Goal: Information Seeking & Learning: Stay updated

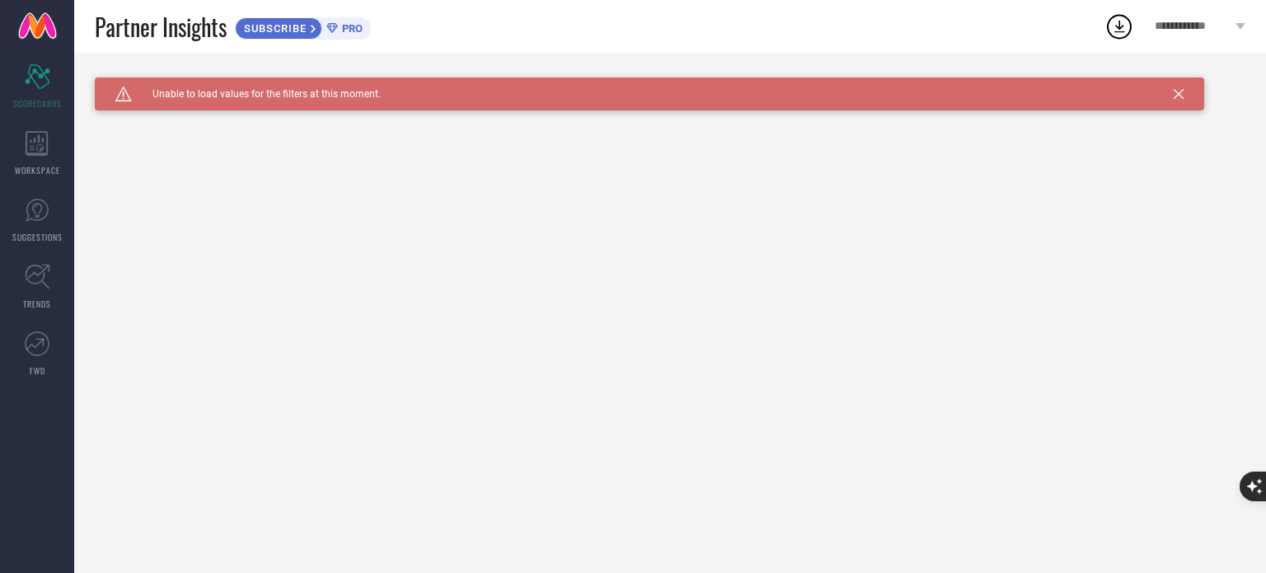
click at [1182, 96] on icon at bounding box center [1179, 94] width 10 height 10
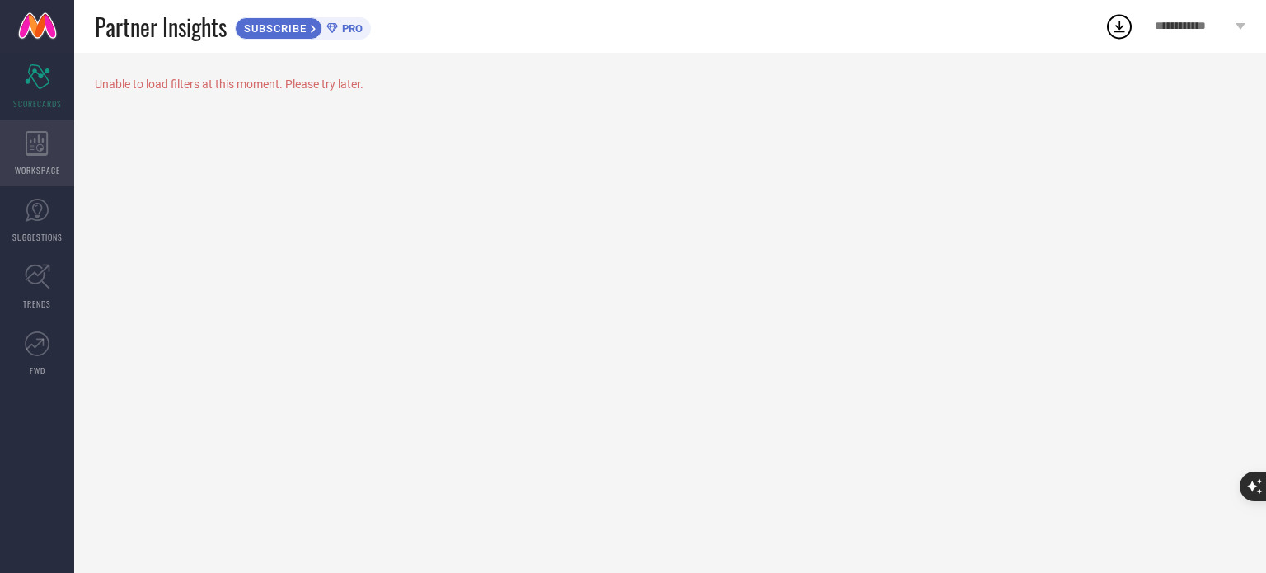
click at [30, 172] on span "WORKSPACE" at bounding box center [37, 170] width 45 height 12
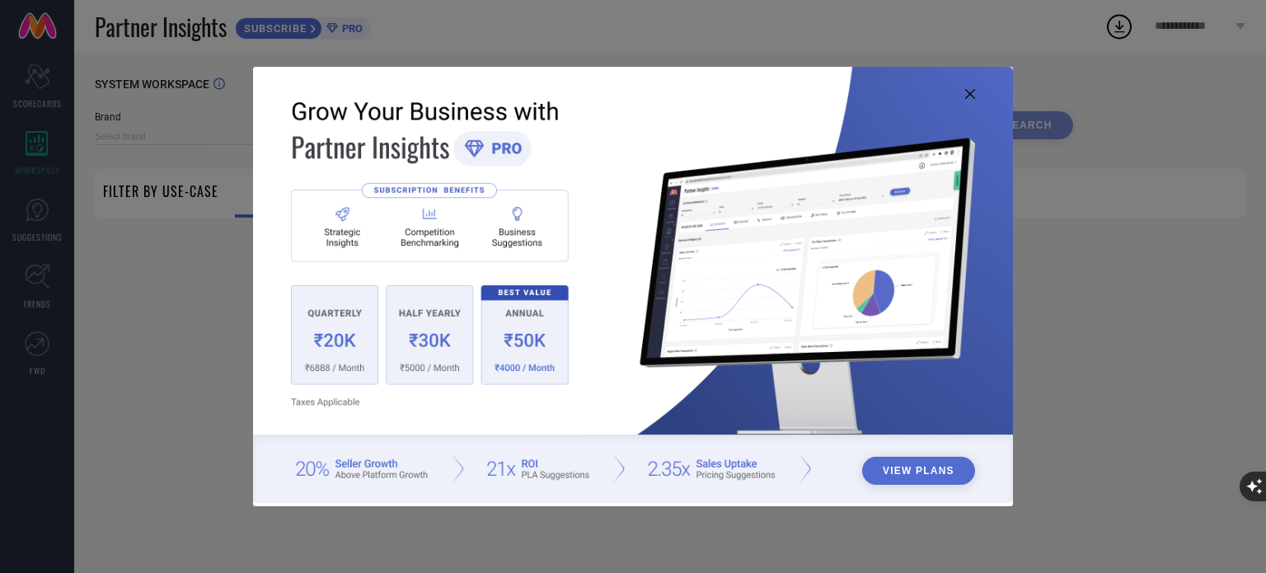
type input "1 STOP FASHION"
type input "All"
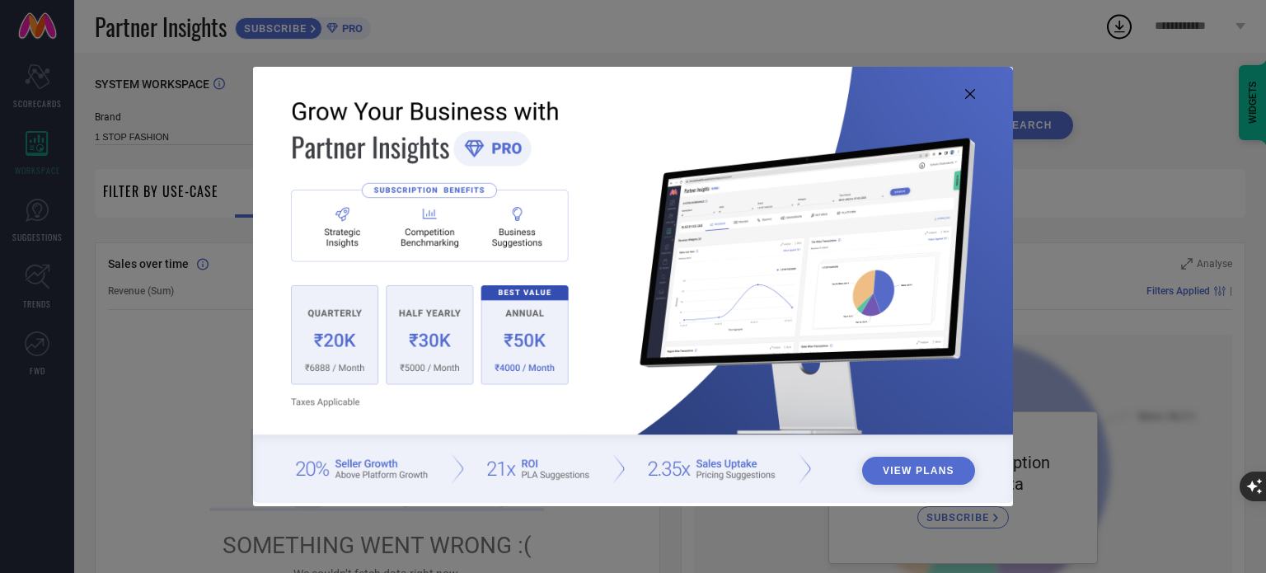
click at [968, 98] on icon at bounding box center [970, 94] width 10 height 10
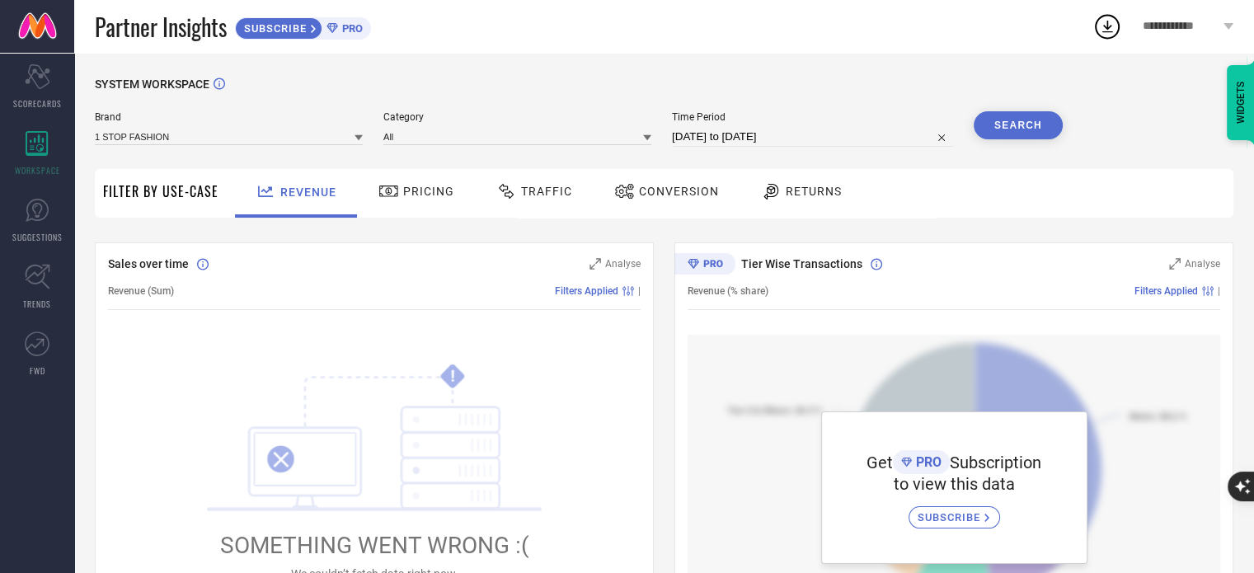
click at [537, 203] on div "Traffic" at bounding box center [534, 191] width 84 height 28
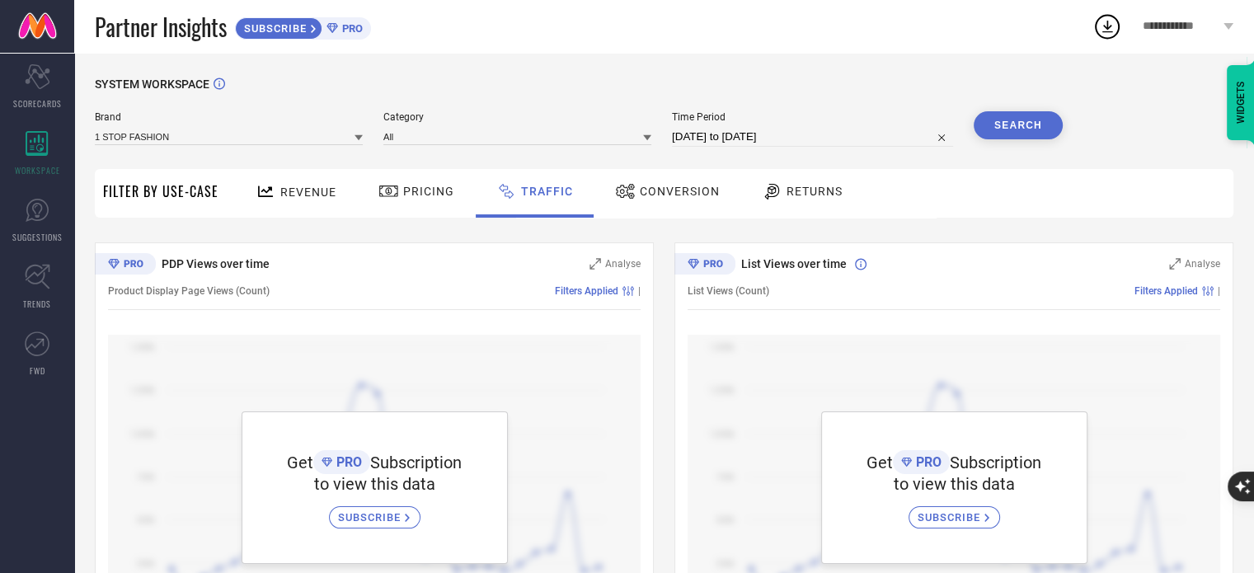
click at [303, 197] on span "Revenue" at bounding box center [308, 191] width 56 height 13
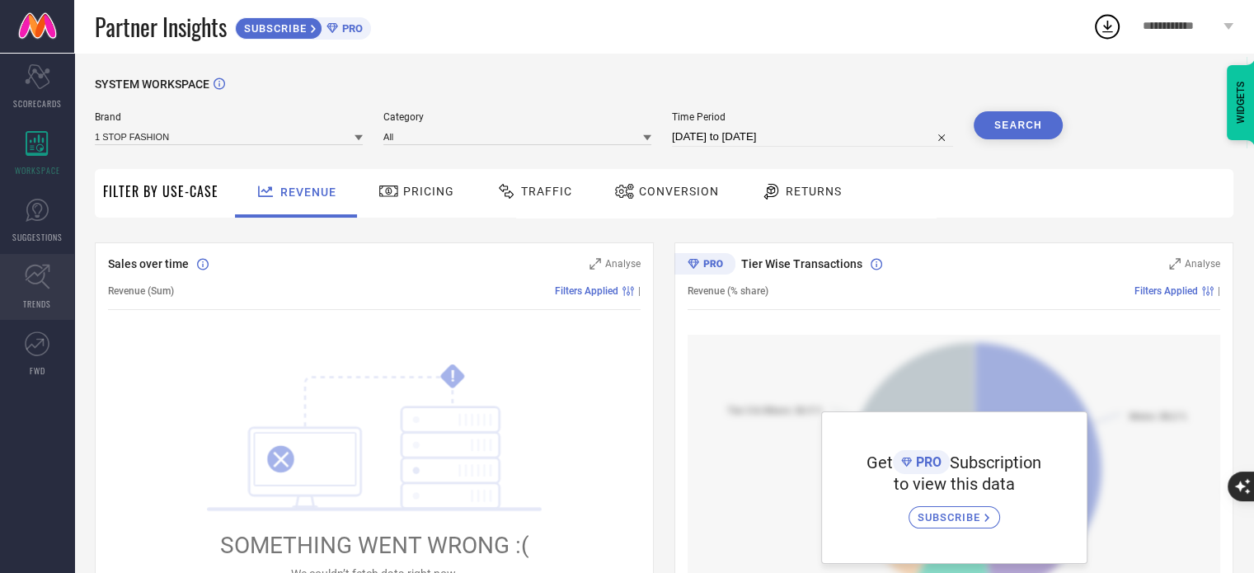
click at [54, 264] on link "TRENDS" at bounding box center [37, 287] width 74 height 66
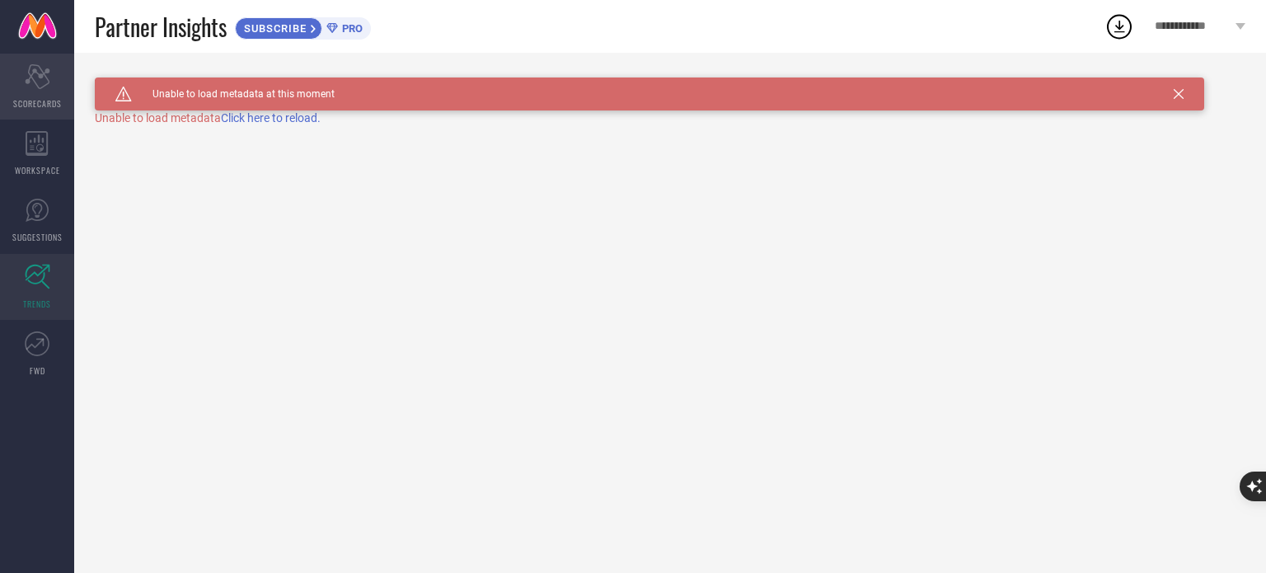
click at [52, 84] on div "Scorecard SCORECARDS" at bounding box center [37, 87] width 74 height 66
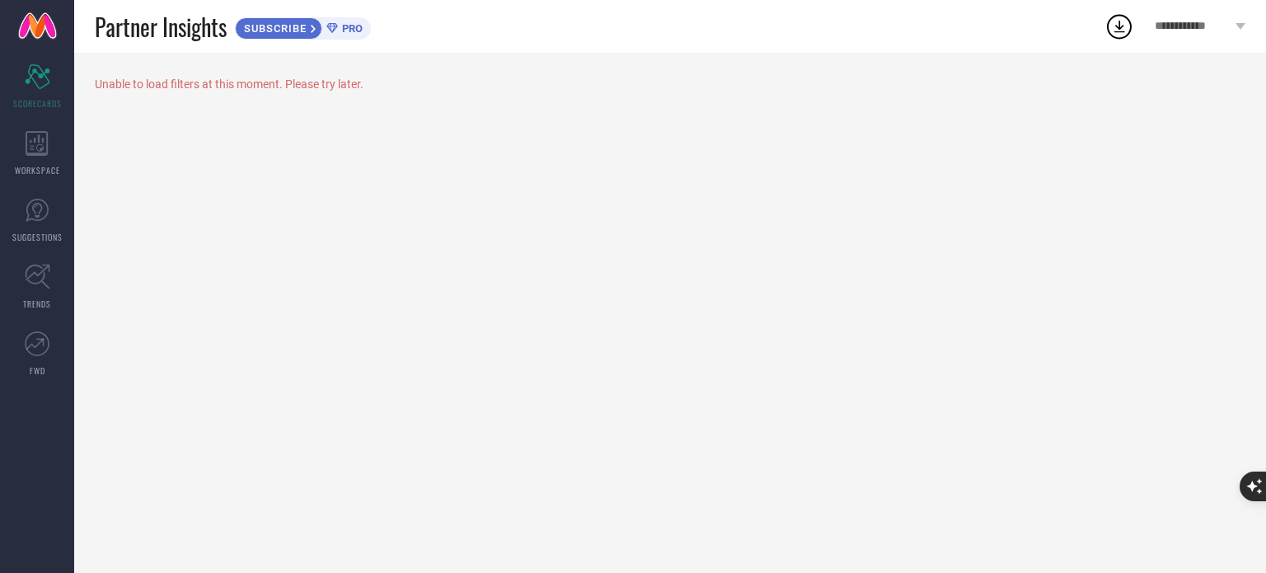
click at [293, 25] on span "SUBSCRIBE" at bounding box center [273, 28] width 75 height 12
